Goal: Task Accomplishment & Management: Use online tool/utility

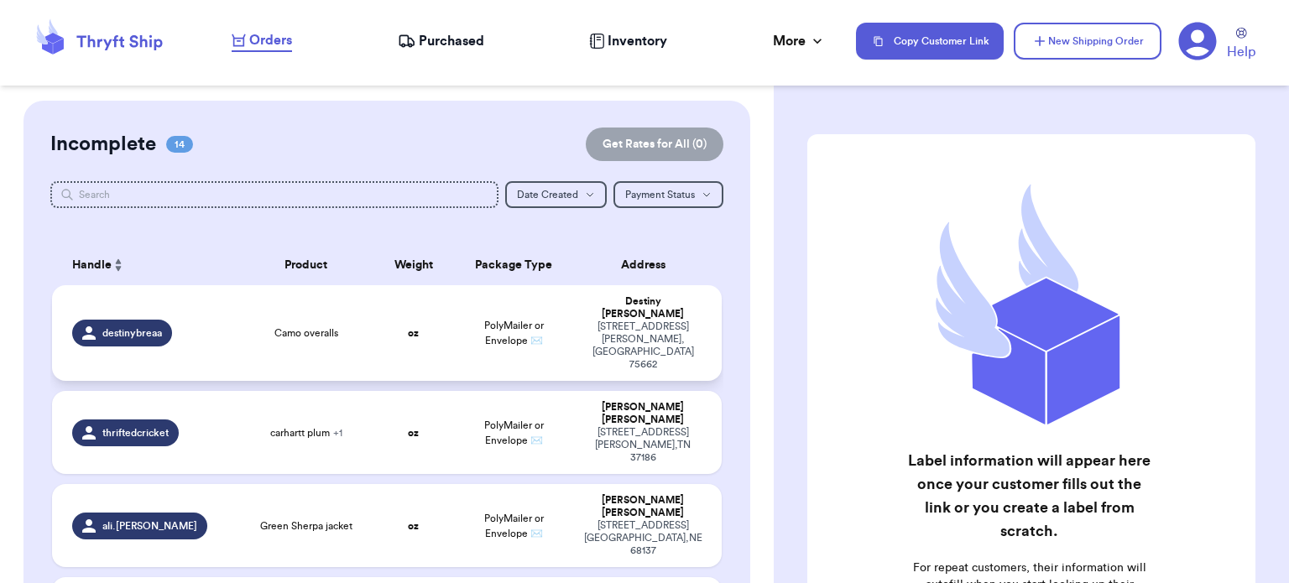
click at [265, 326] on div "Camo overalls" at bounding box center [306, 332] width 114 height 13
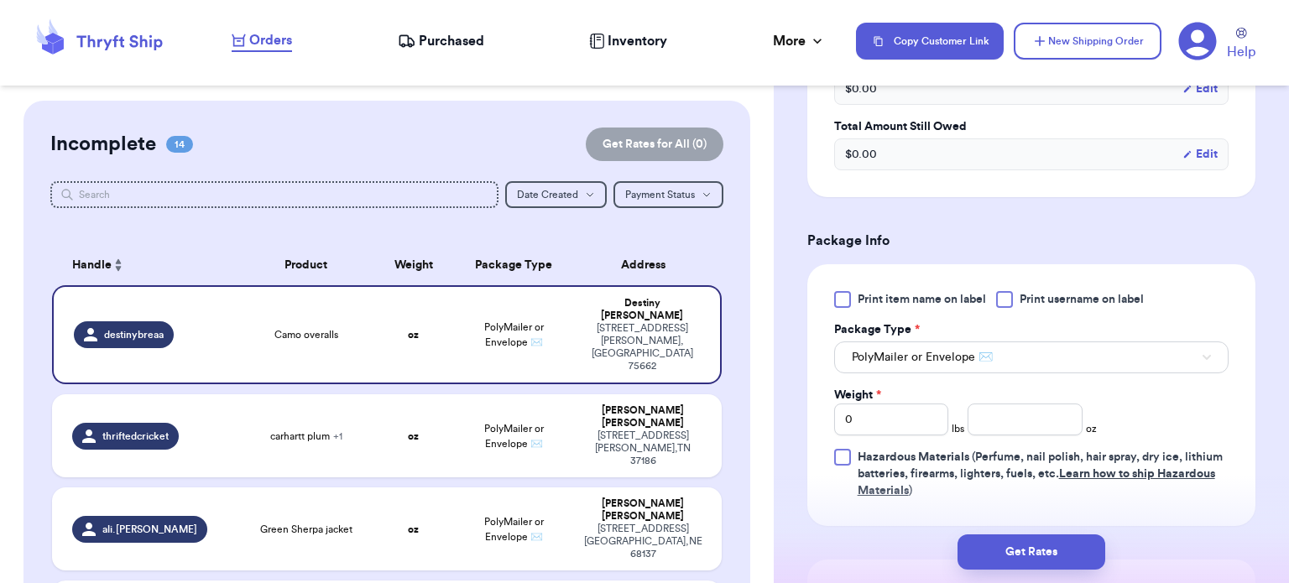
scroll to position [577, 0]
click at [1020, 417] on input "number" at bounding box center [1024, 419] width 115 height 32
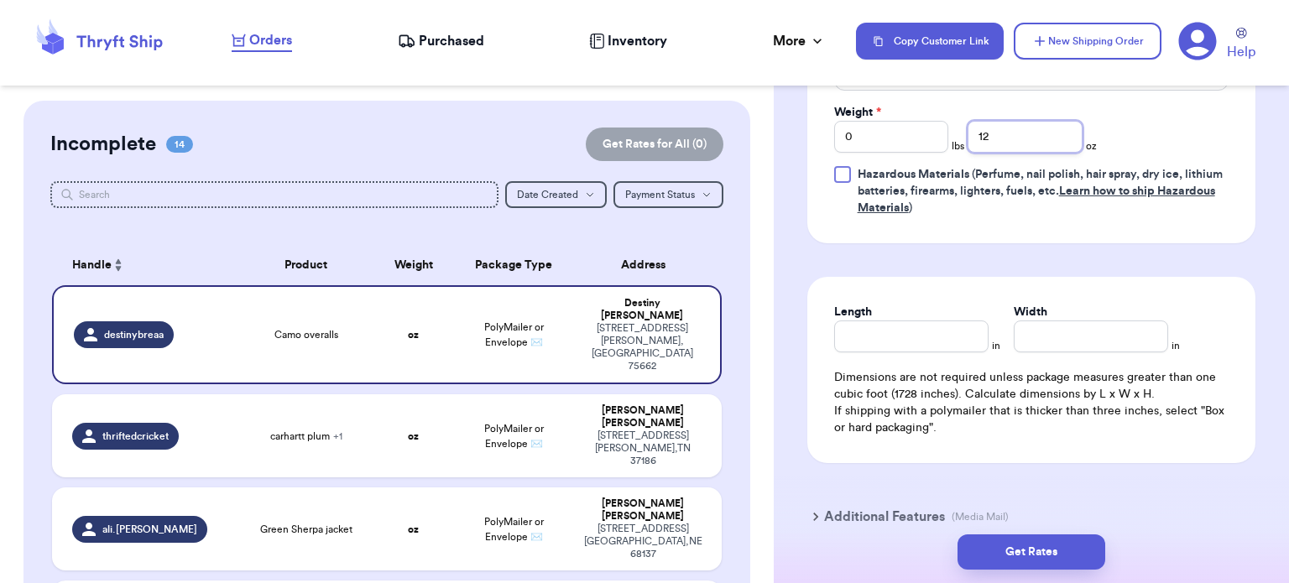
scroll to position [862, 0]
type input "12"
click at [933, 348] on div "Length in Width in Dimensions are not required unless package measures greater …" at bounding box center [1031, 367] width 448 height 186
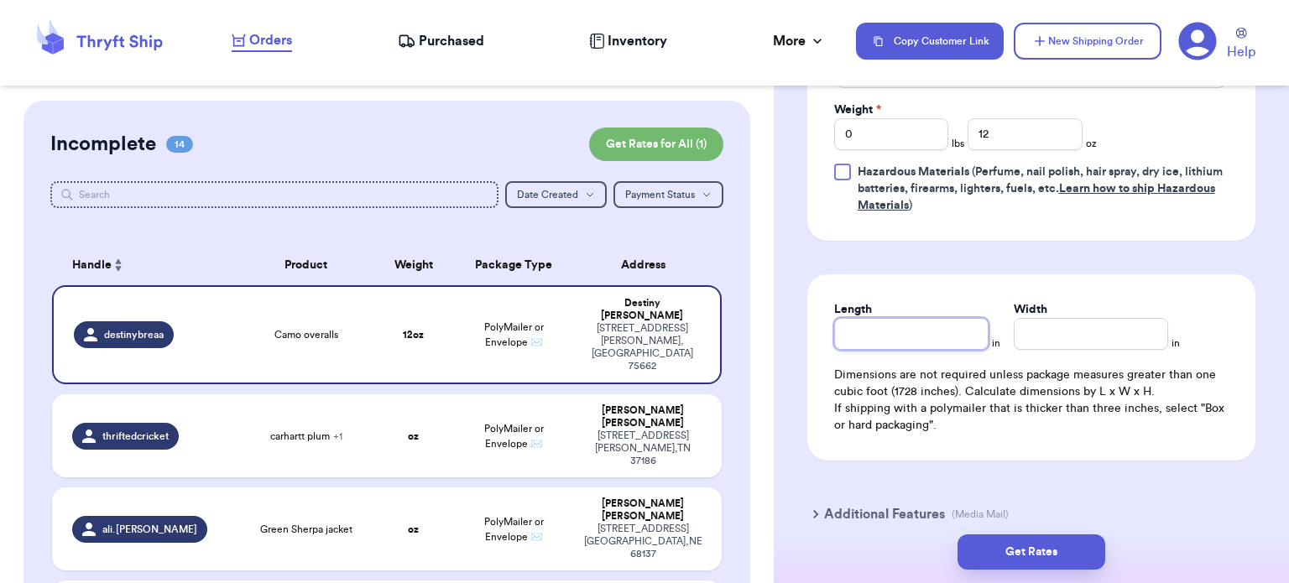
click at [909, 336] on input "Length" at bounding box center [911, 334] width 154 height 32
type input "10"
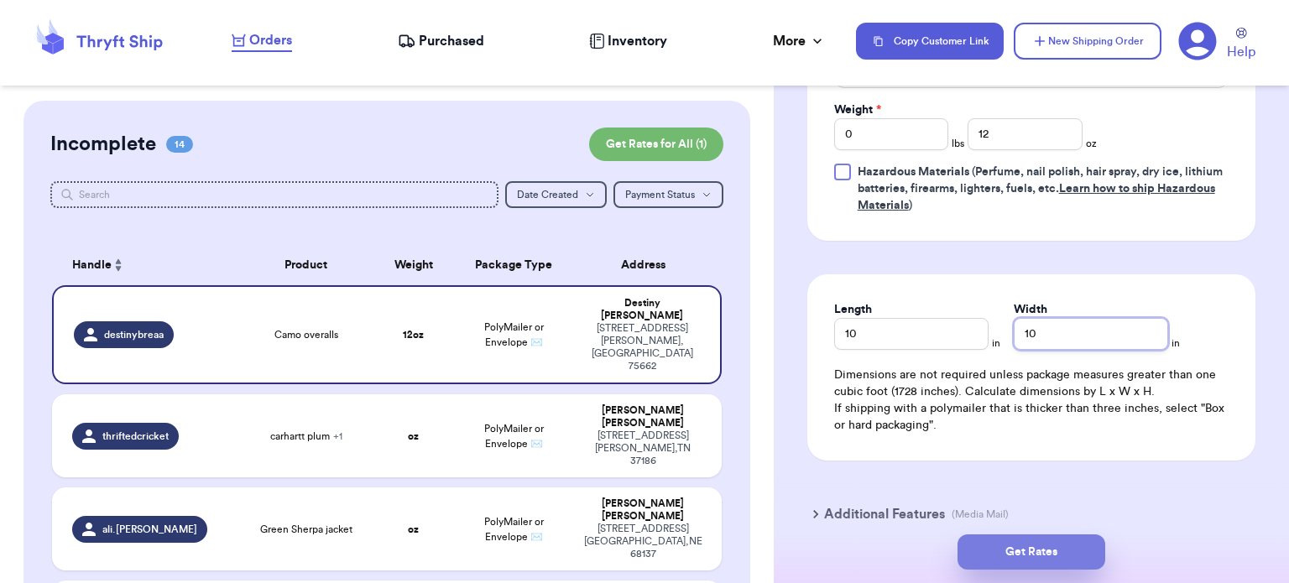
type input "10"
click at [1022, 558] on button "Get Rates" at bounding box center [1031, 552] width 148 height 35
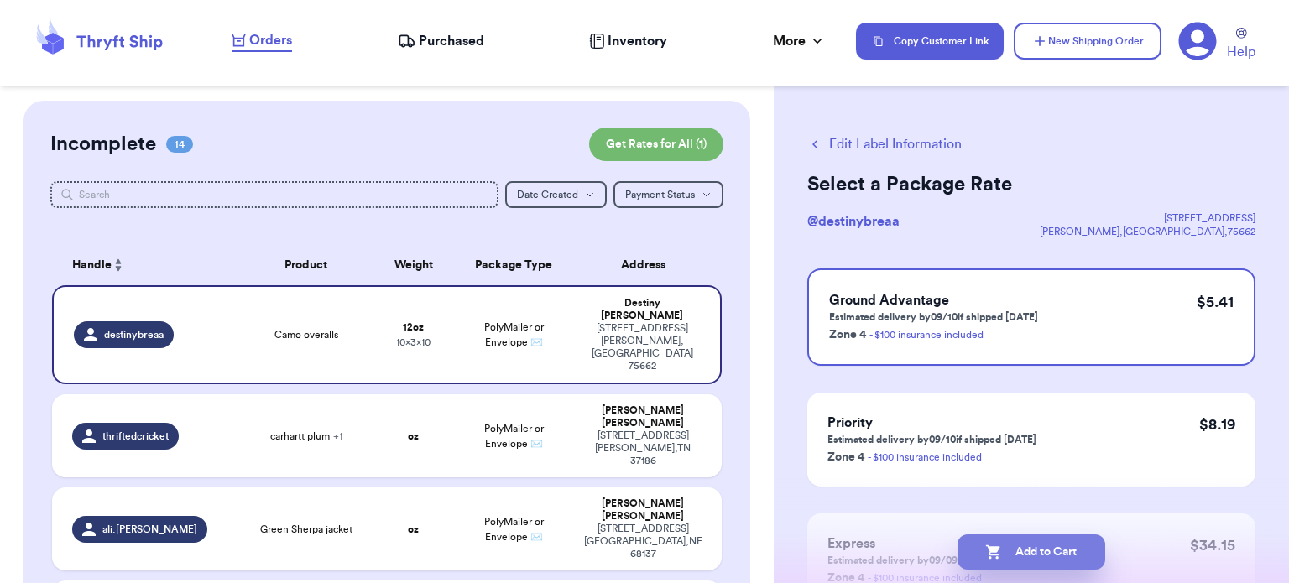
click at [1007, 550] on button "Add to Cart" at bounding box center [1031, 552] width 148 height 35
checkbox input "true"
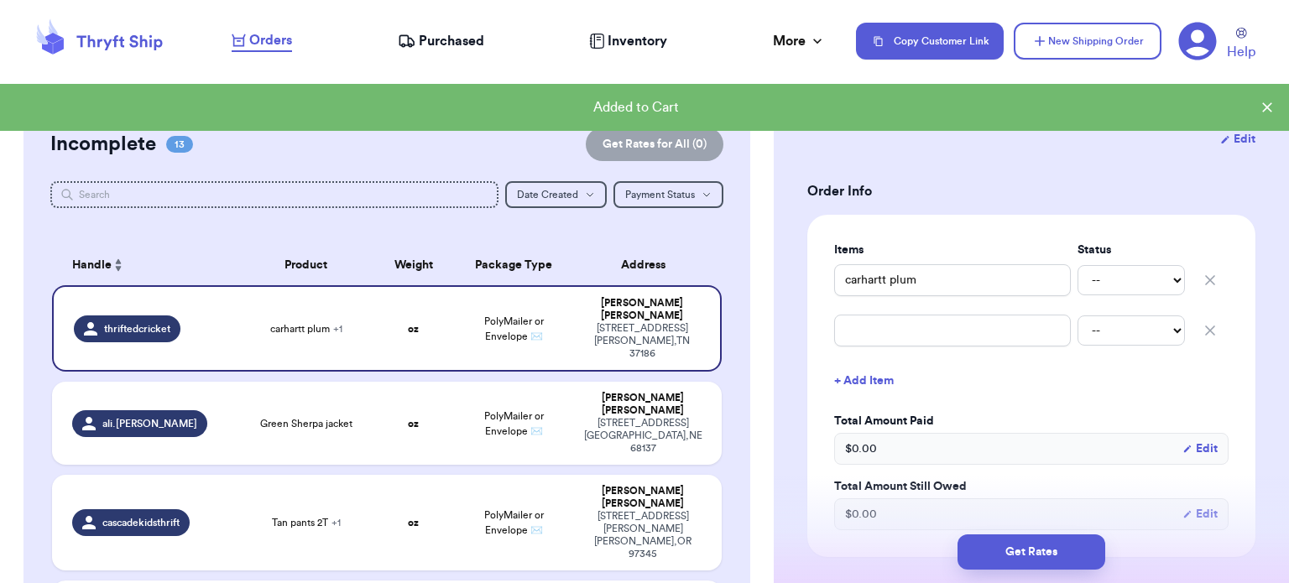
scroll to position [274, 0]
click at [1202, 331] on icon "button" at bounding box center [1210, 329] width 17 height 17
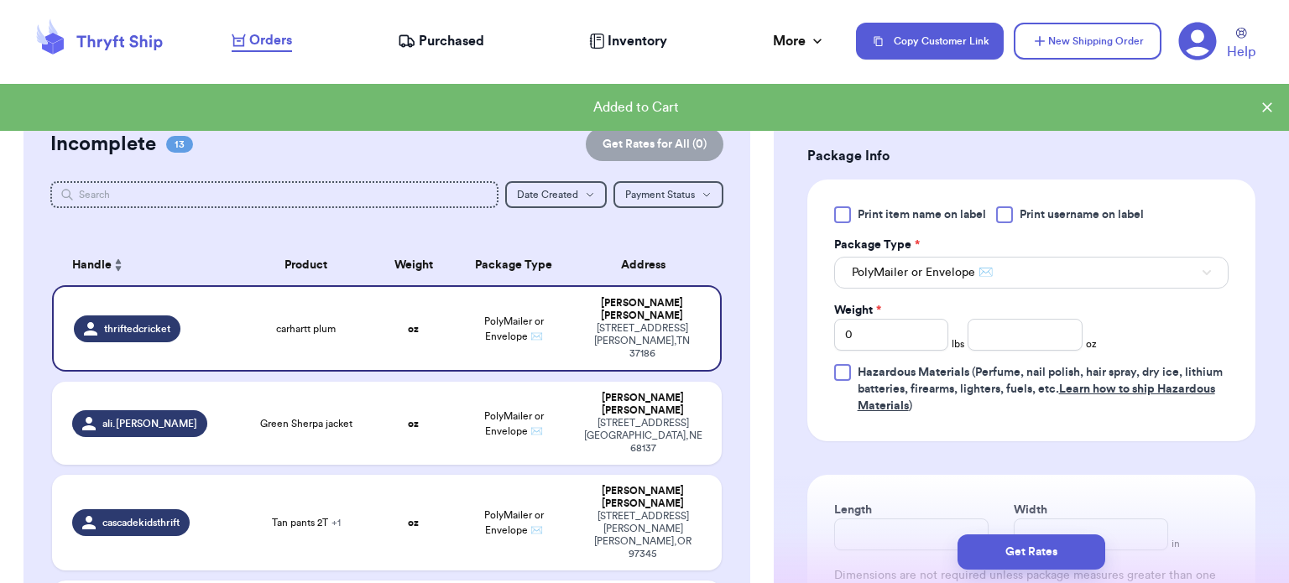
scroll to position [661, 0]
click at [1012, 321] on input "number" at bounding box center [1024, 335] width 115 height 32
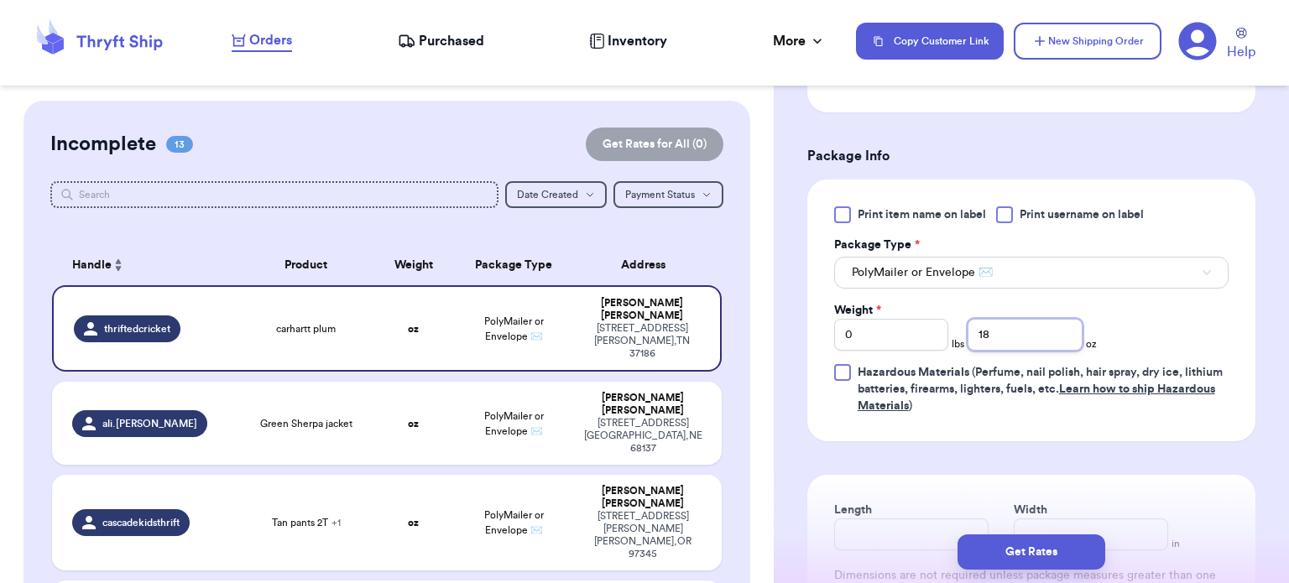
type input "18"
click at [930, 463] on form "Shipping Information Delete Label Customer Info Order created: [DATE] 08:04 PM …" at bounding box center [1031, 110] width 448 height 1275
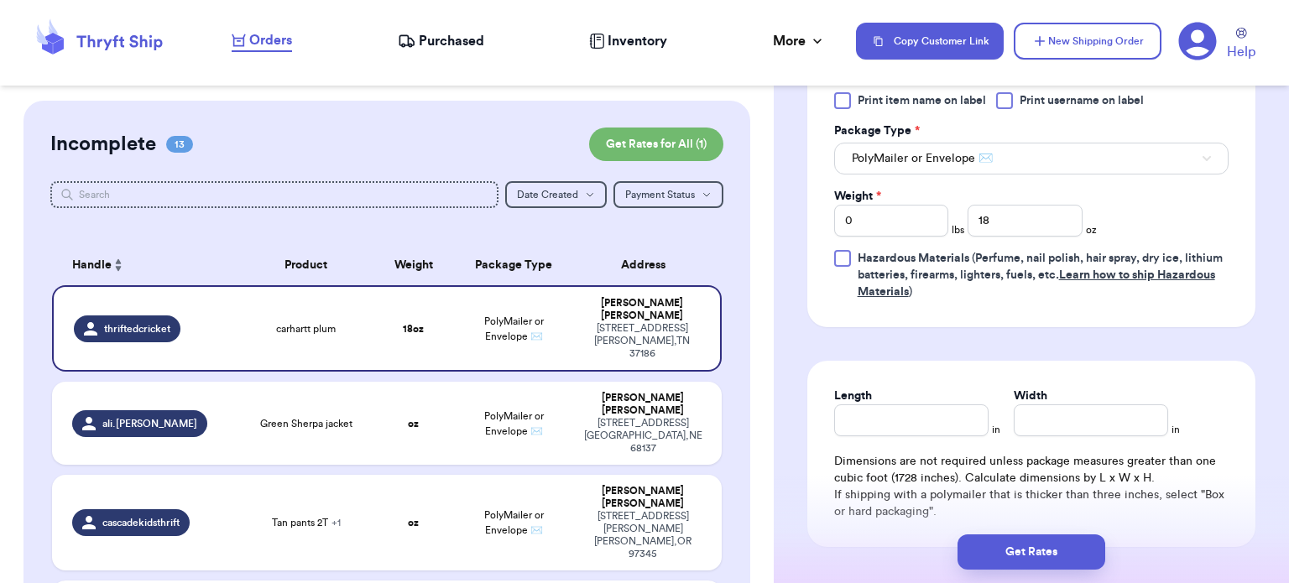
scroll to position [775, 0]
click at [909, 421] on input "Length" at bounding box center [911, 420] width 154 height 32
type input "9.5"
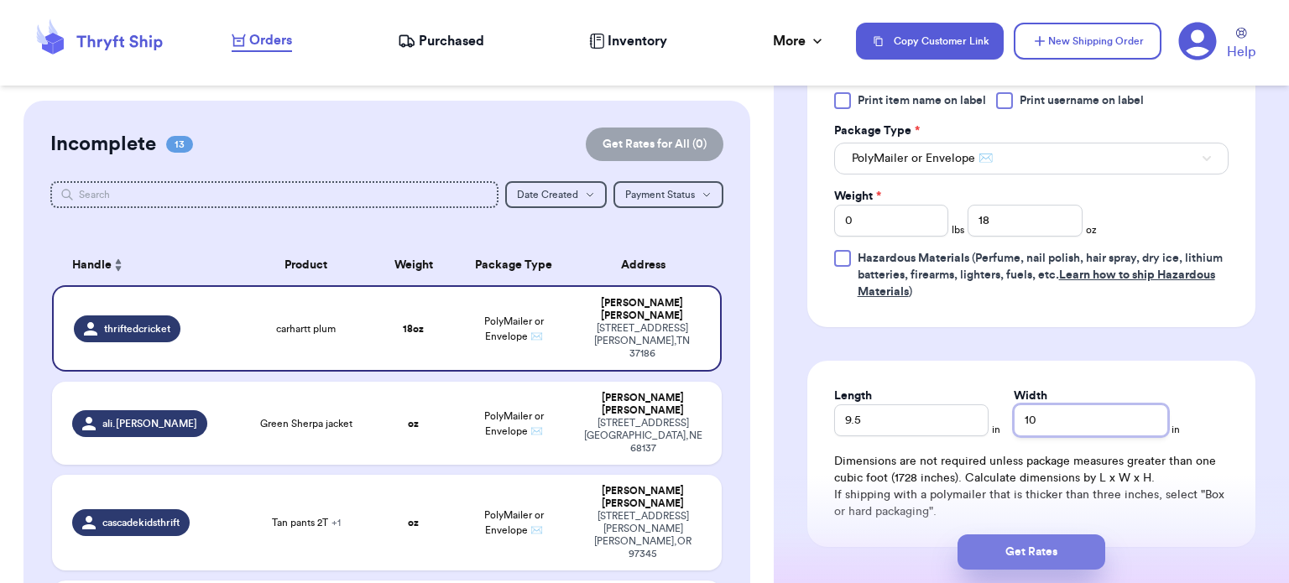
type input "10"
click at [1017, 552] on button "Get Rates" at bounding box center [1031, 552] width 148 height 35
type input "1"
type input "2"
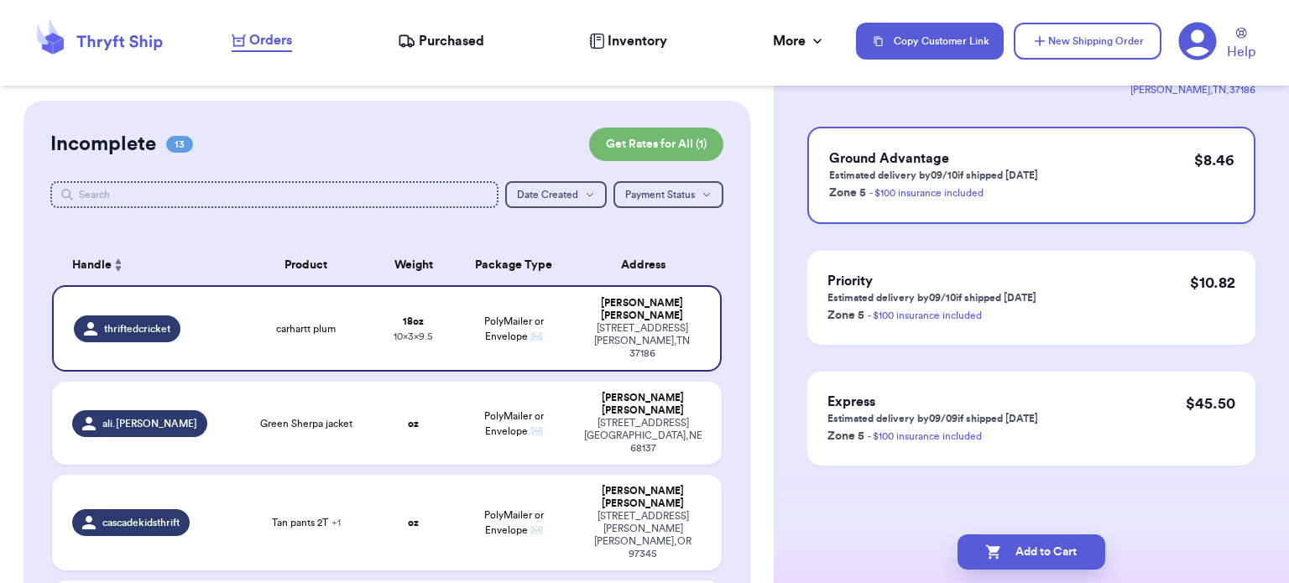
scroll to position [0, 0]
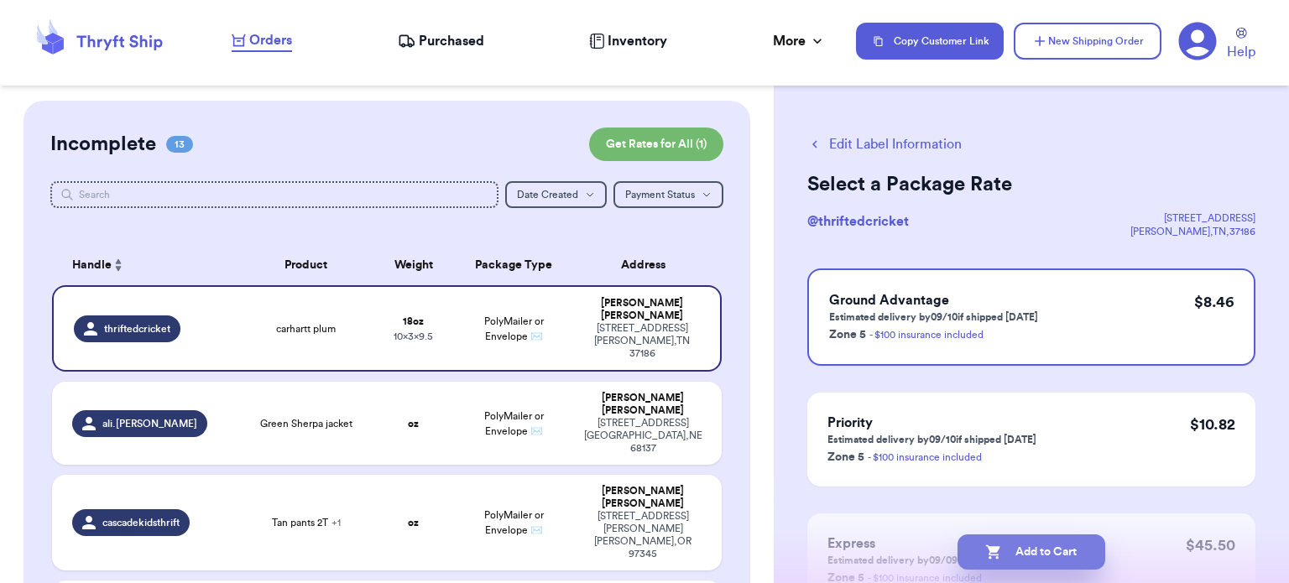
click at [1033, 550] on button "Add to Cart" at bounding box center [1031, 552] width 148 height 35
checkbox input "true"
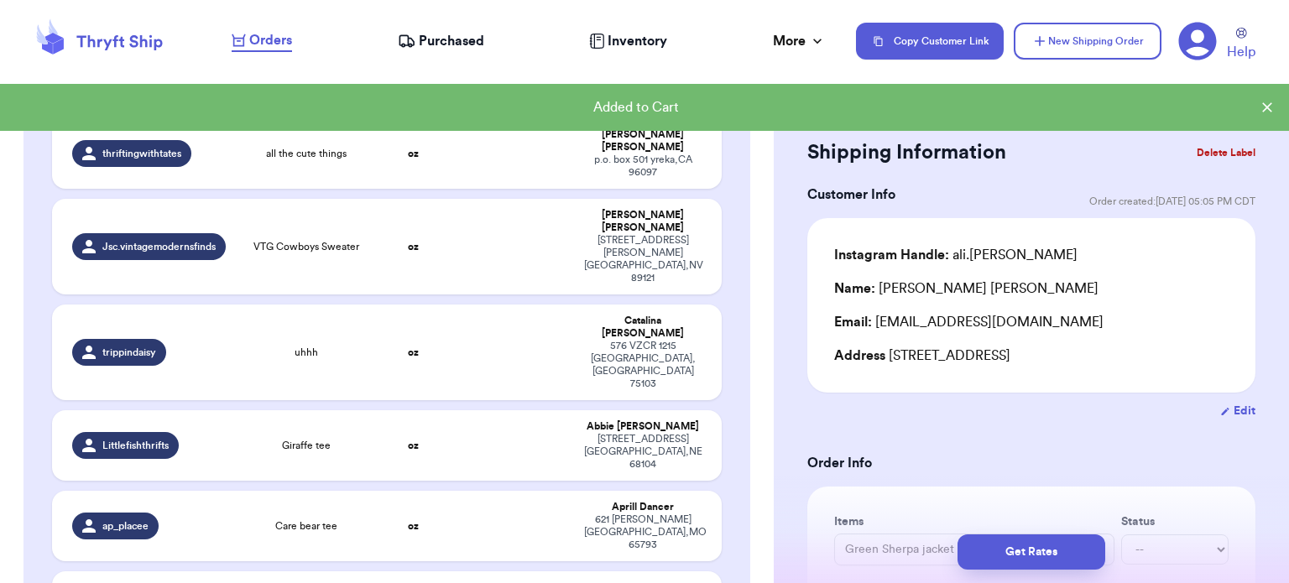
scroll to position [913, 0]
